Goal: Obtain resource: Download file/media

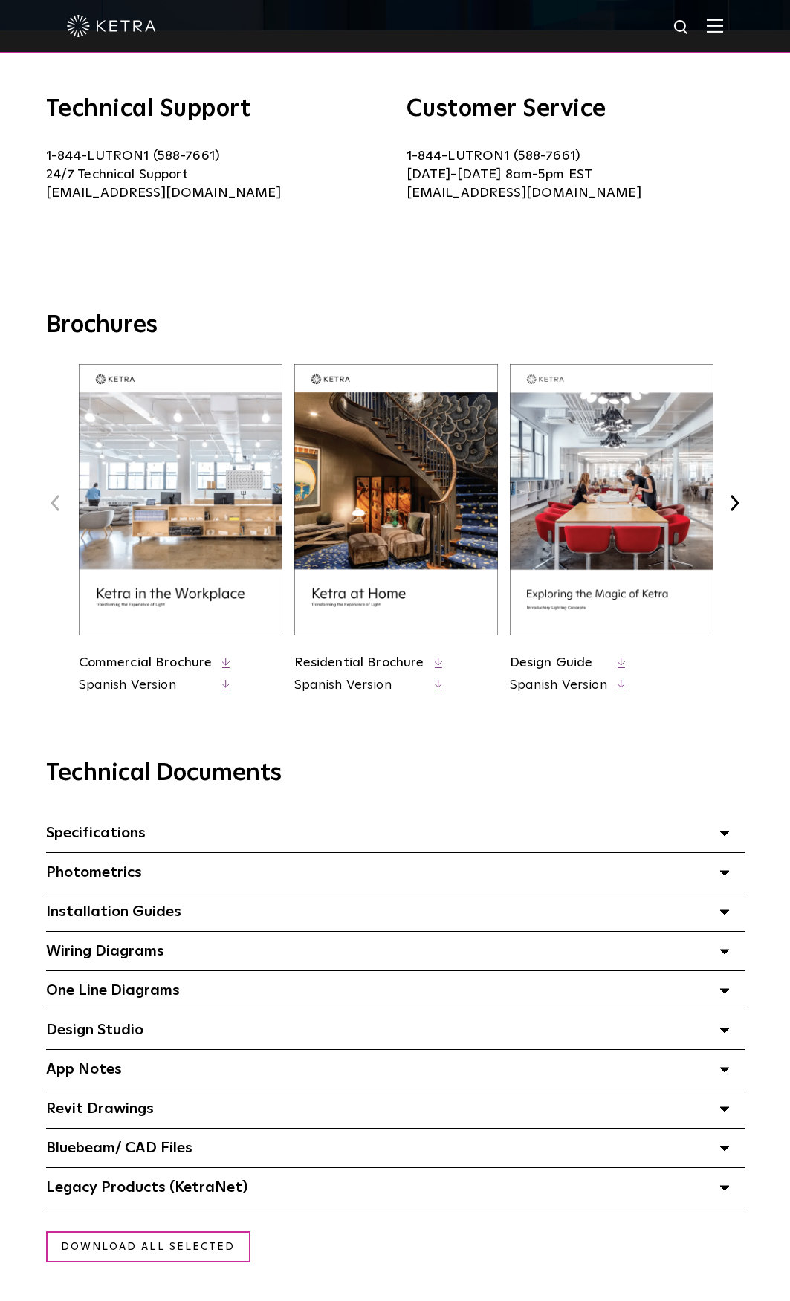
scroll to position [446, 0]
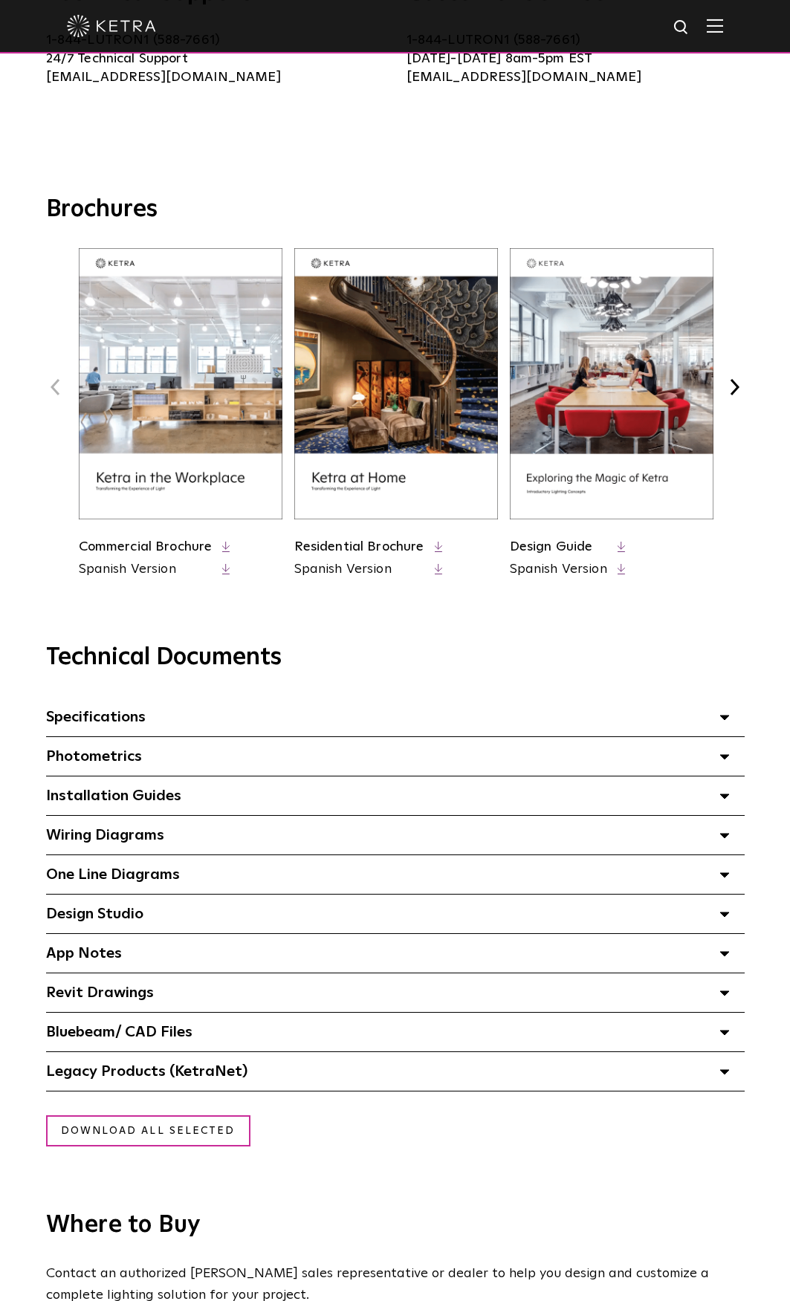
click at [187, 1088] on div "Legacy Products (KetraNet) Select checkboxes to use the bulk download option be…" at bounding box center [395, 1071] width 698 height 39
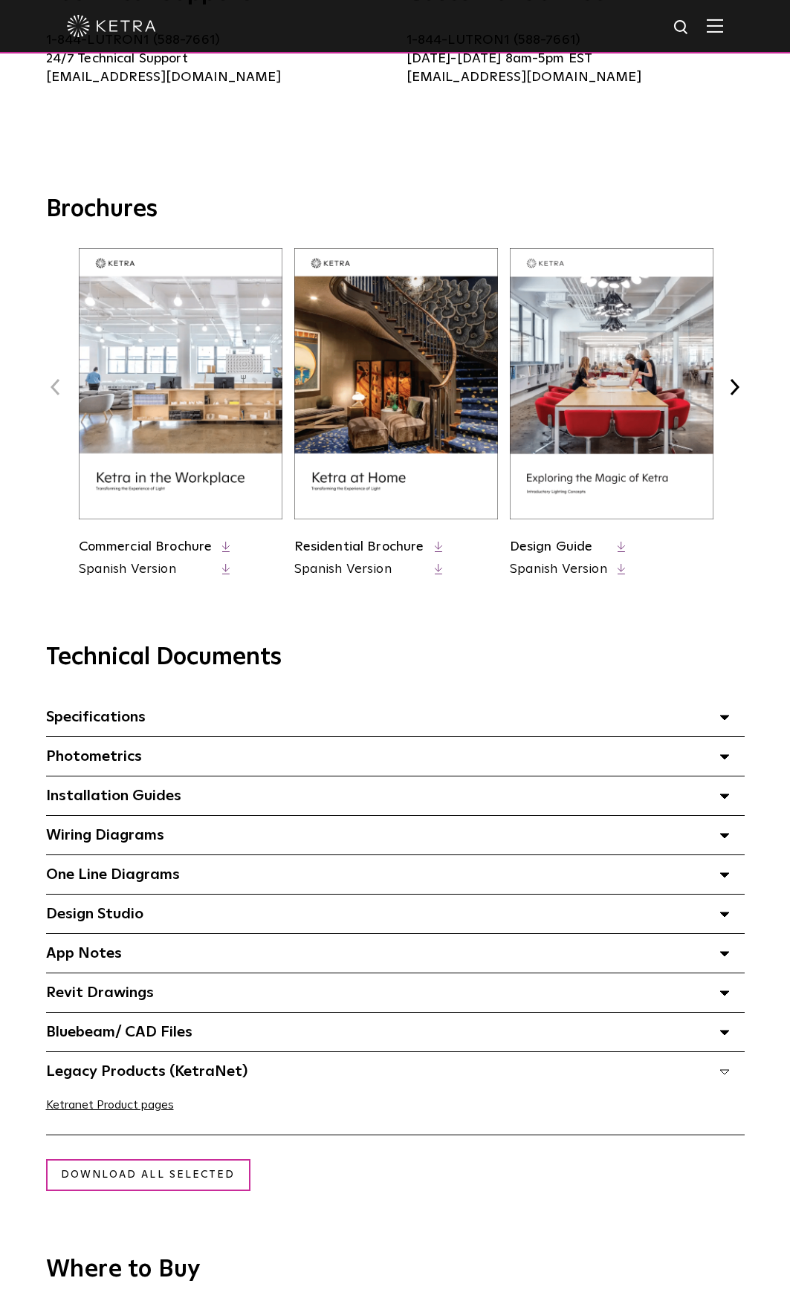
click at [169, 1024] on div "Bluebeam/ CAD Files" at bounding box center [395, 1031] width 698 height 39
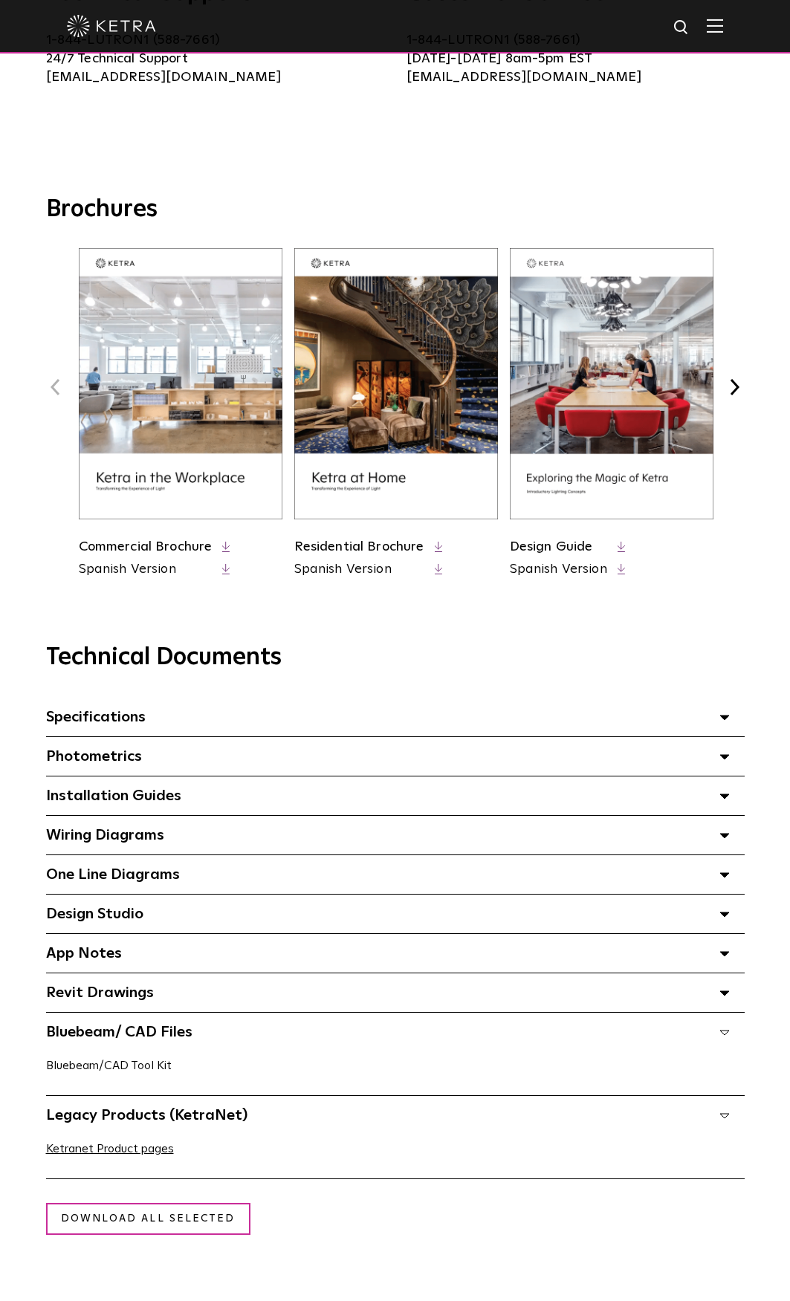
click at [122, 1071] on link "Bluebeam/CAD Tool Kit" at bounding box center [109, 1065] width 126 height 12
drag, startPoint x: 99, startPoint y: 951, endPoint x: 105, endPoint y: 937, distance: 14.6
click at [100, 951] on span "App Notes Select checkboxes to use the bulk download option below" at bounding box center [84, 953] width 76 height 15
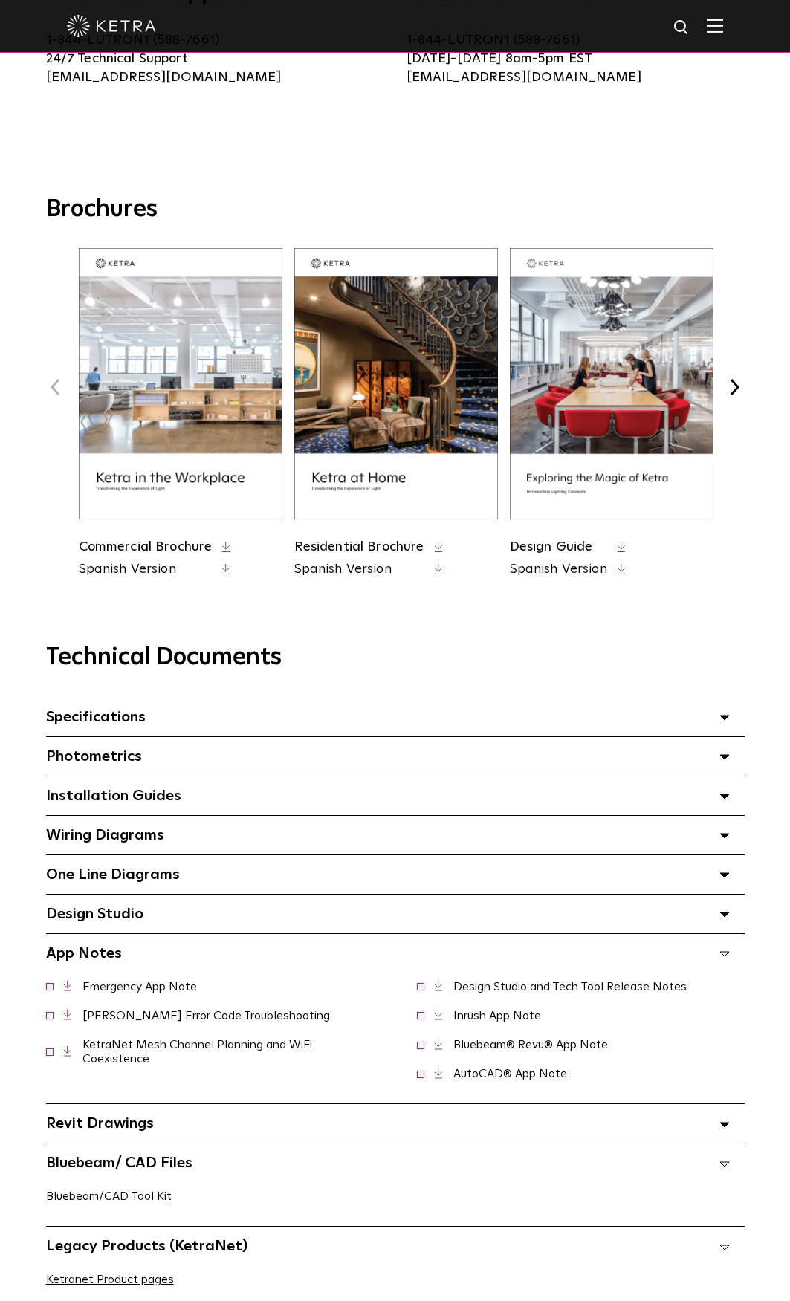
click at [108, 921] on span "Design Studio Select checkboxes to use the bulk download option below" at bounding box center [94, 913] width 97 height 15
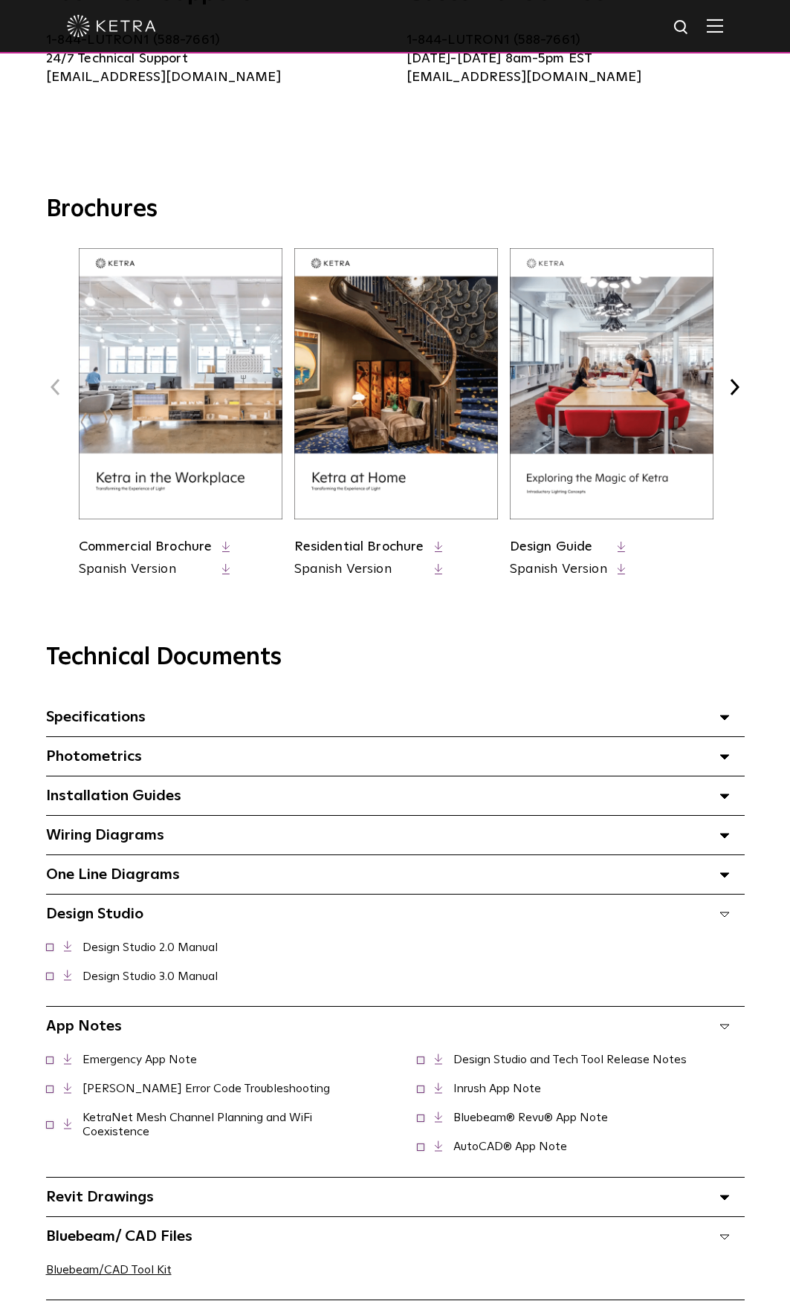
click at [141, 882] on span "One Line Diagrams Select checkboxes to use the bulk download option below" at bounding box center [113, 874] width 134 height 15
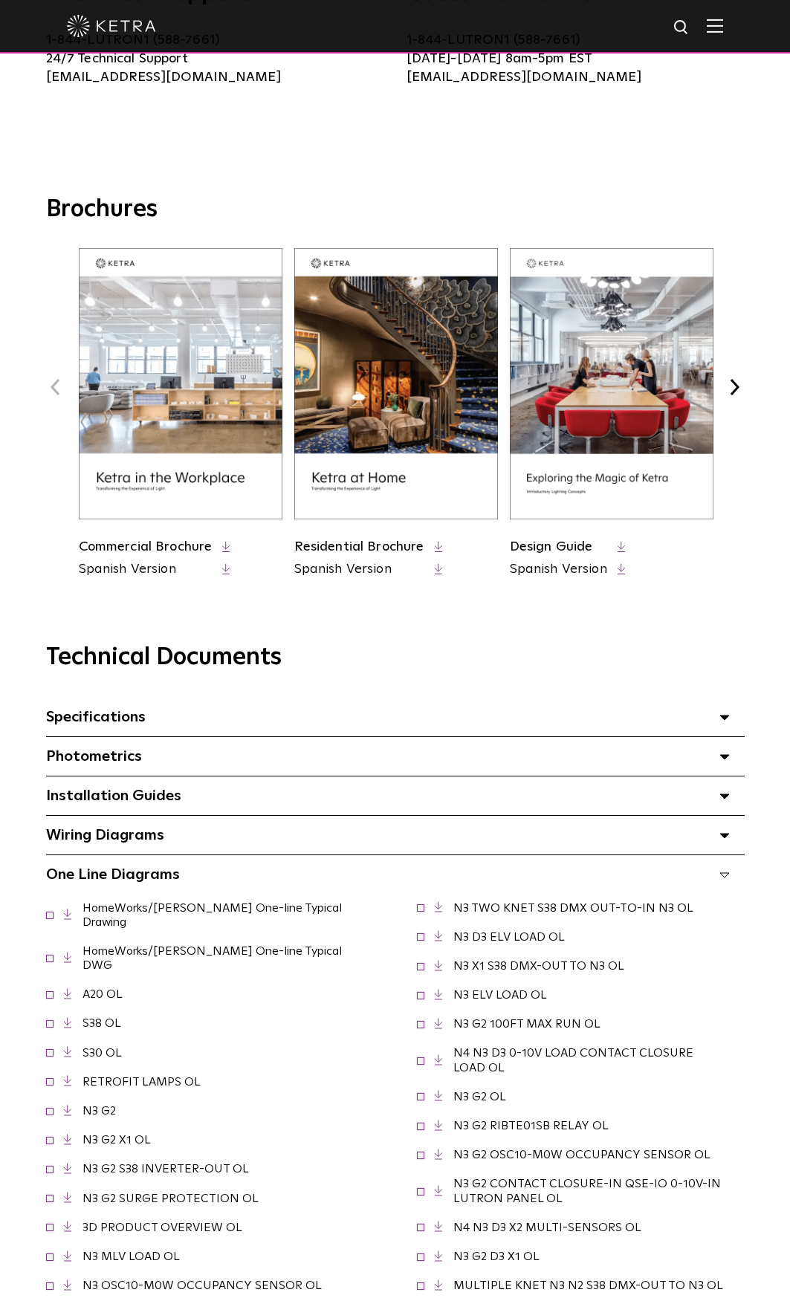
drag, startPoint x: 105, startPoint y: 838, endPoint x: 120, endPoint y: 822, distance: 21.5
click at [105, 838] on span "Wiring Diagrams Select checkboxes to use the bulk download option below" at bounding box center [105, 834] width 118 height 15
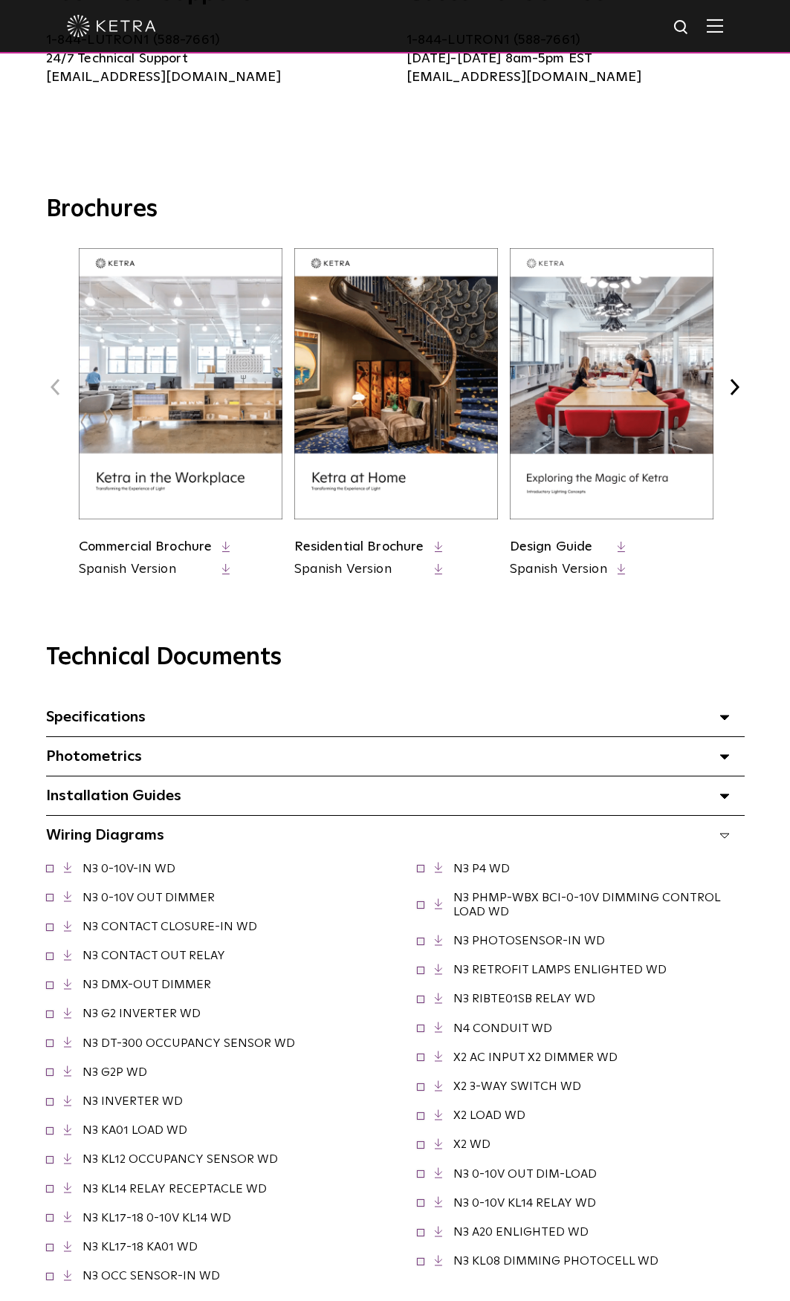
click at [113, 799] on span "Installation Guides Select checkboxes to use the bulk download option below" at bounding box center [113, 795] width 135 height 15
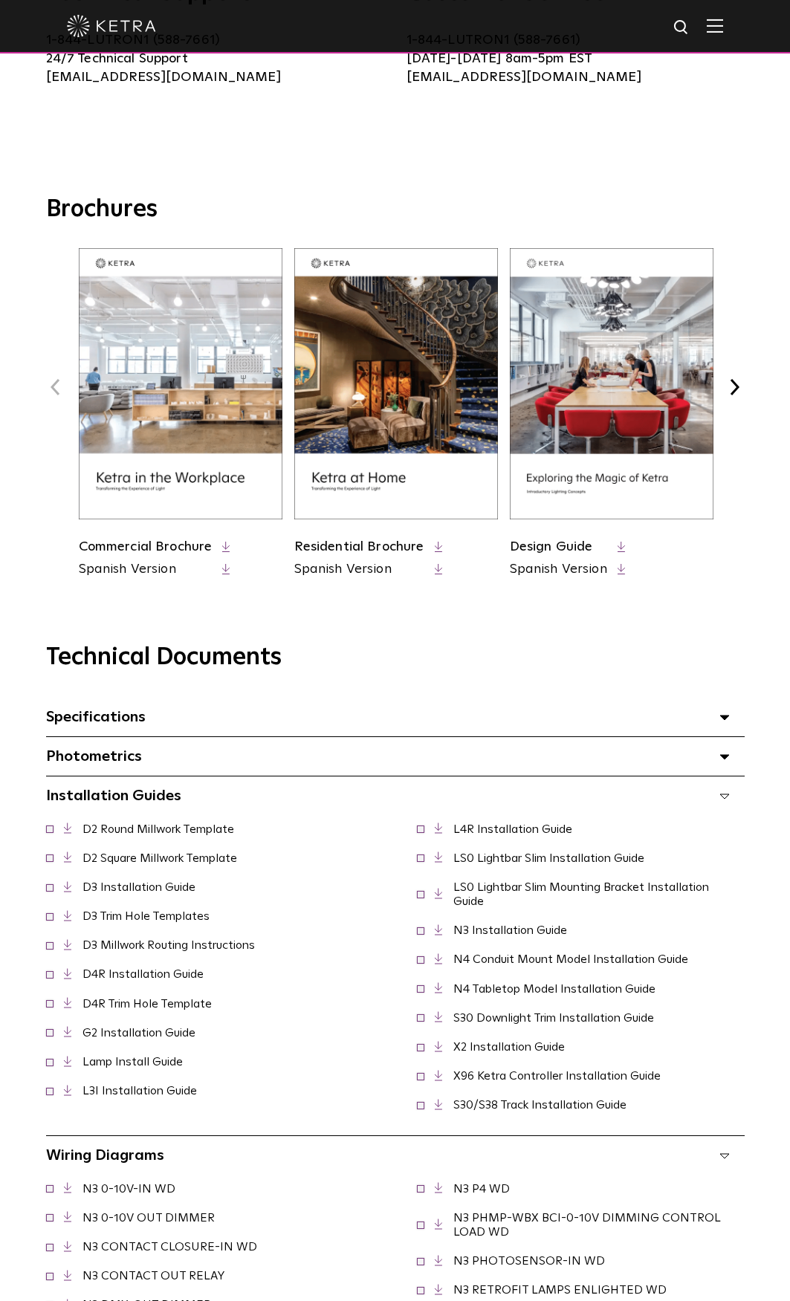
click at [131, 759] on span "Photometrics Select checkboxes to use the bulk download option below" at bounding box center [94, 756] width 96 height 15
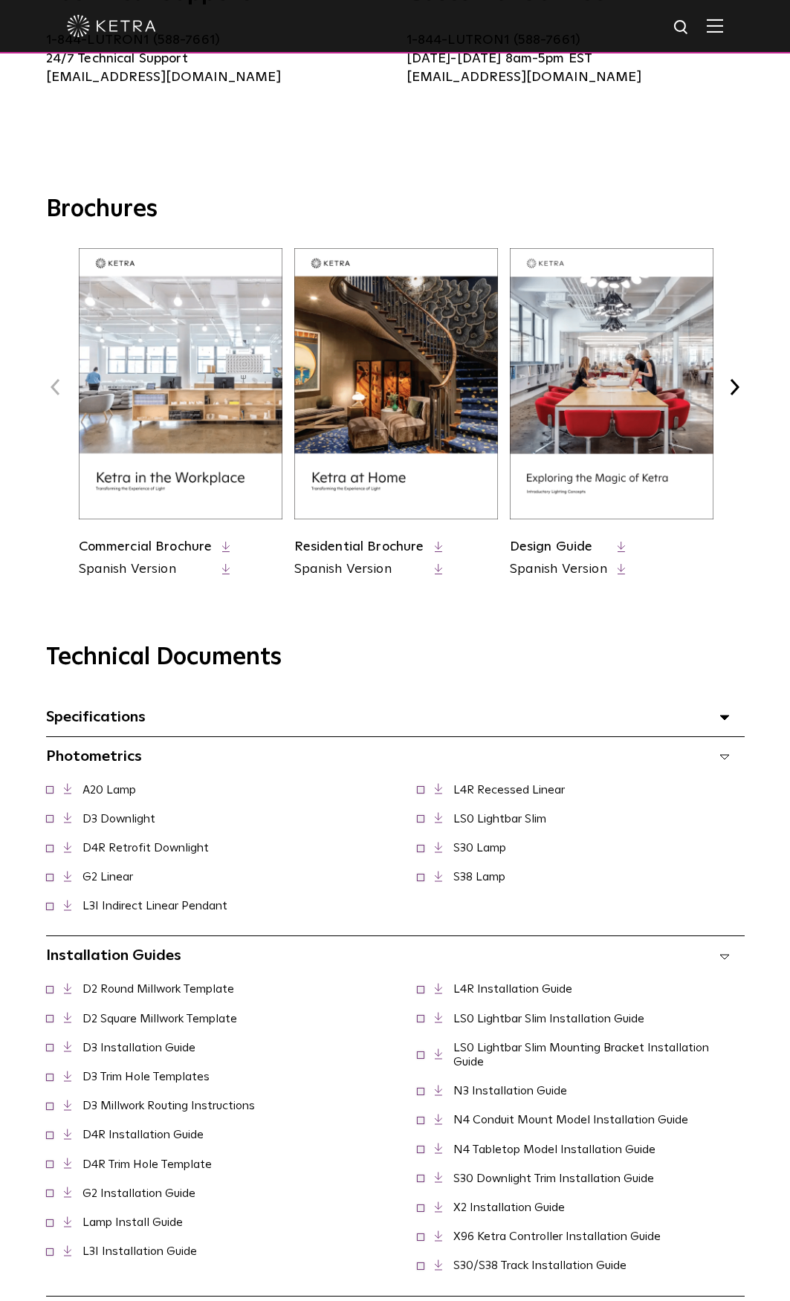
click at [125, 823] on link "D3 Downlight" at bounding box center [118, 819] width 73 height 12
